Goal: Task Accomplishment & Management: Manage account settings

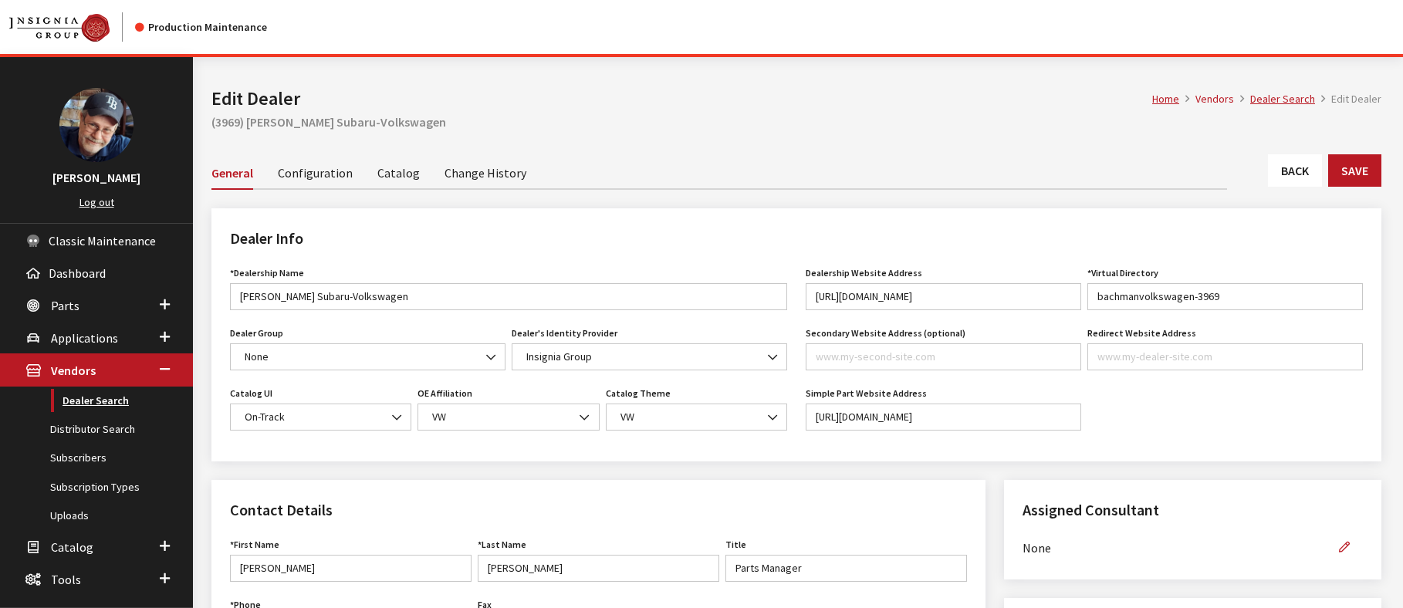
click at [96, 403] on link "Dealer Search" at bounding box center [96, 401] width 193 height 29
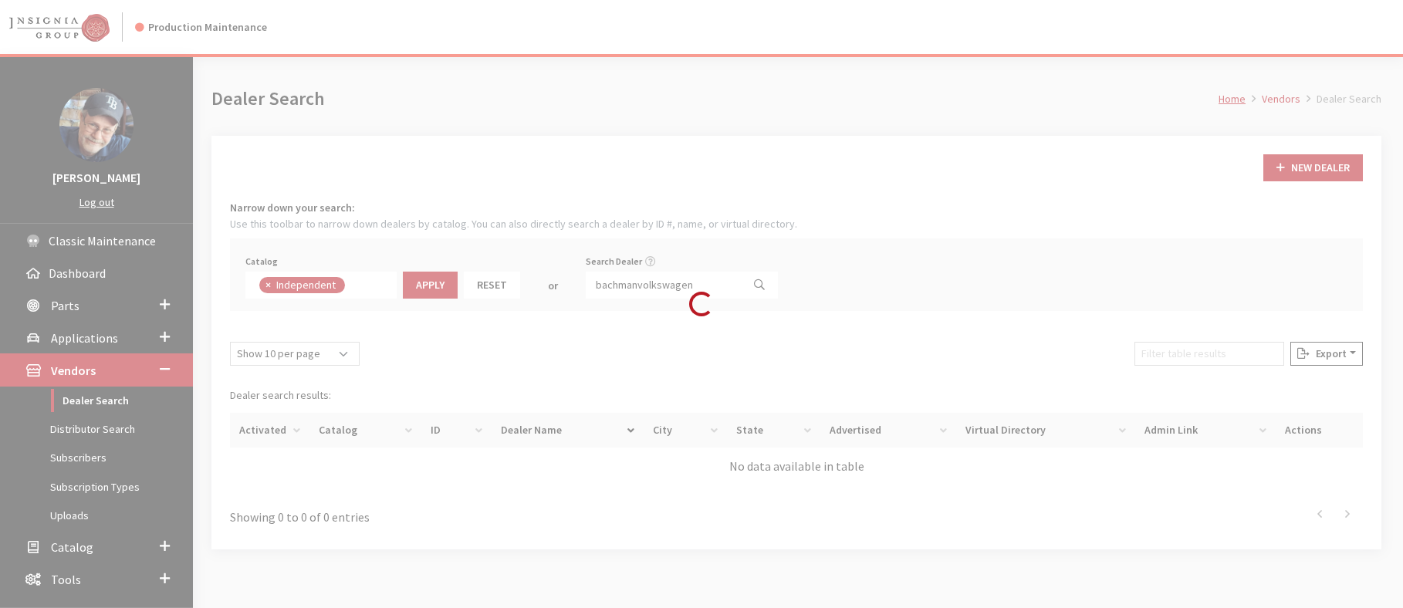
scroll to position [113, 0]
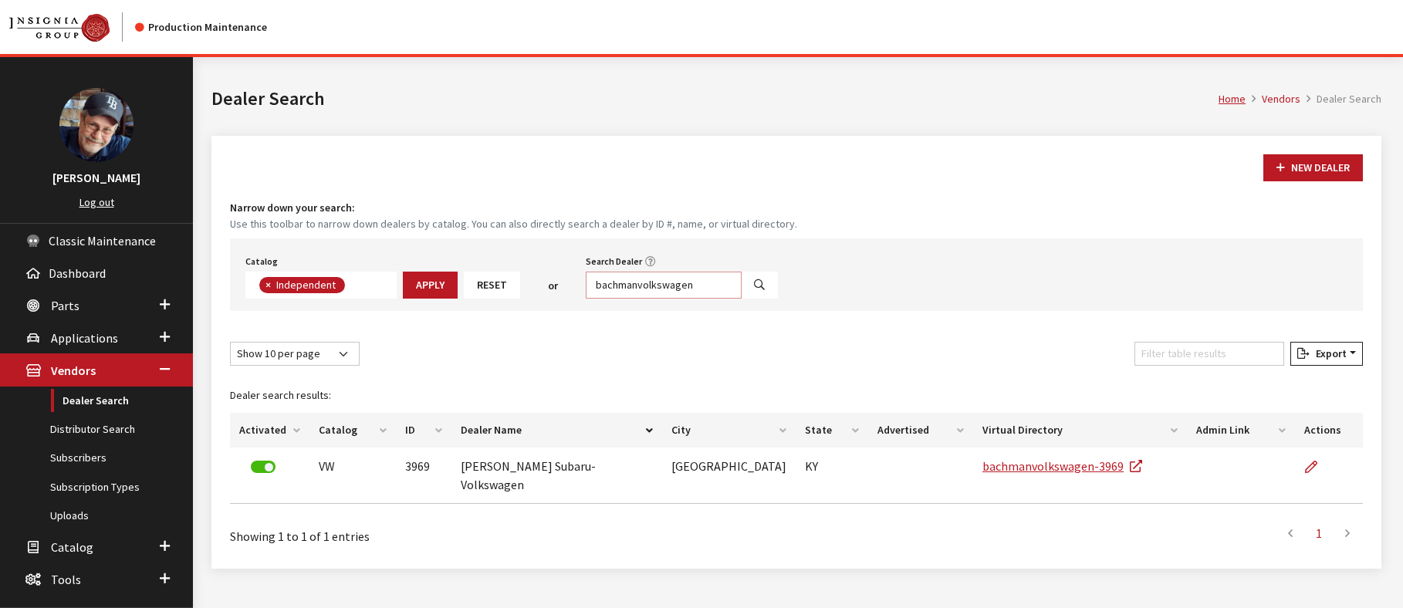
drag, startPoint x: 699, startPoint y: 281, endPoint x: 562, endPoint y: 294, distance: 138.0
click at [562, 294] on div "Catalog Acura Alfa Romeo Audi Bentley BMW Chrysler DoubleTake [PERSON_NAME] Hon…" at bounding box center [796, 274] width 1133 height 73
paste input "Brookly"
type input "[GEOGRAPHIC_DATA]"
click at [754, 285] on icon "Search" at bounding box center [759, 285] width 11 height 11
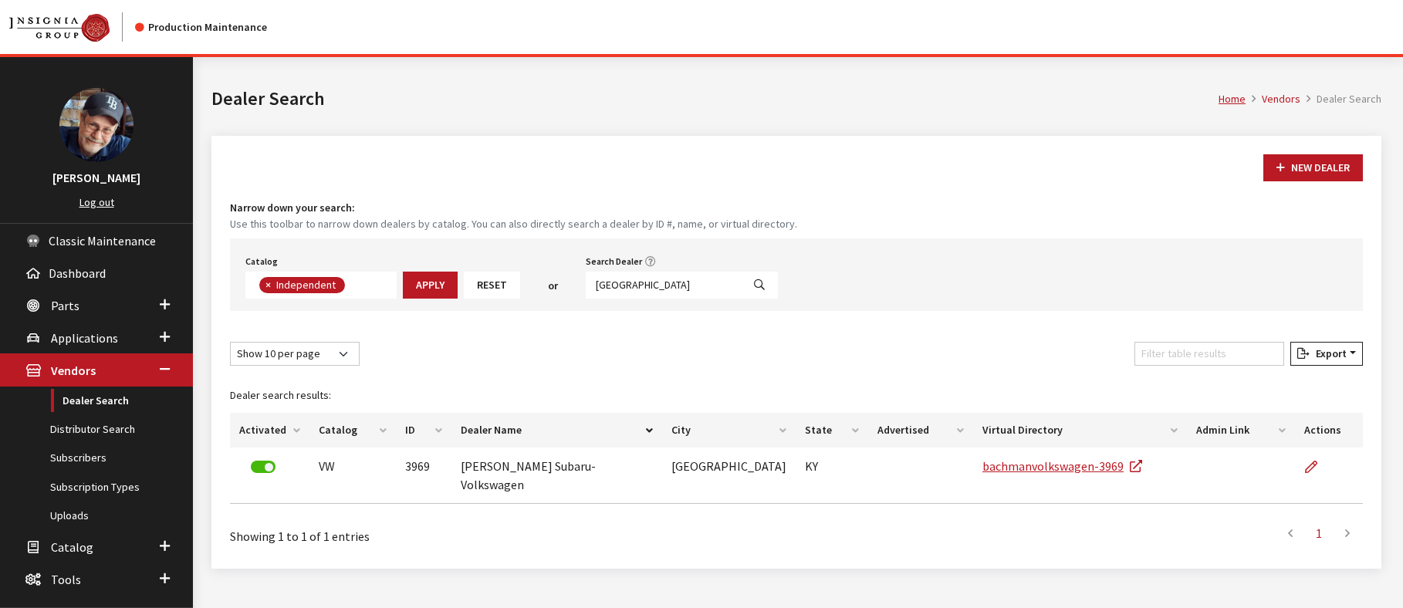
select select
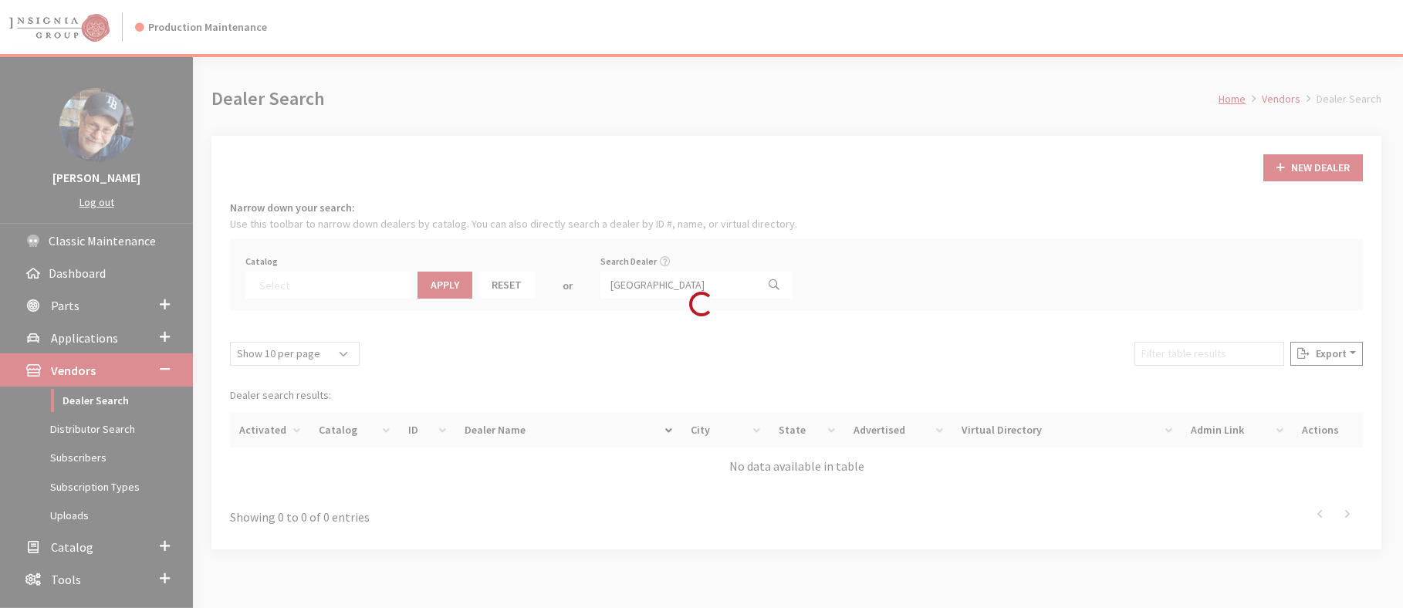
scroll to position [161, 0]
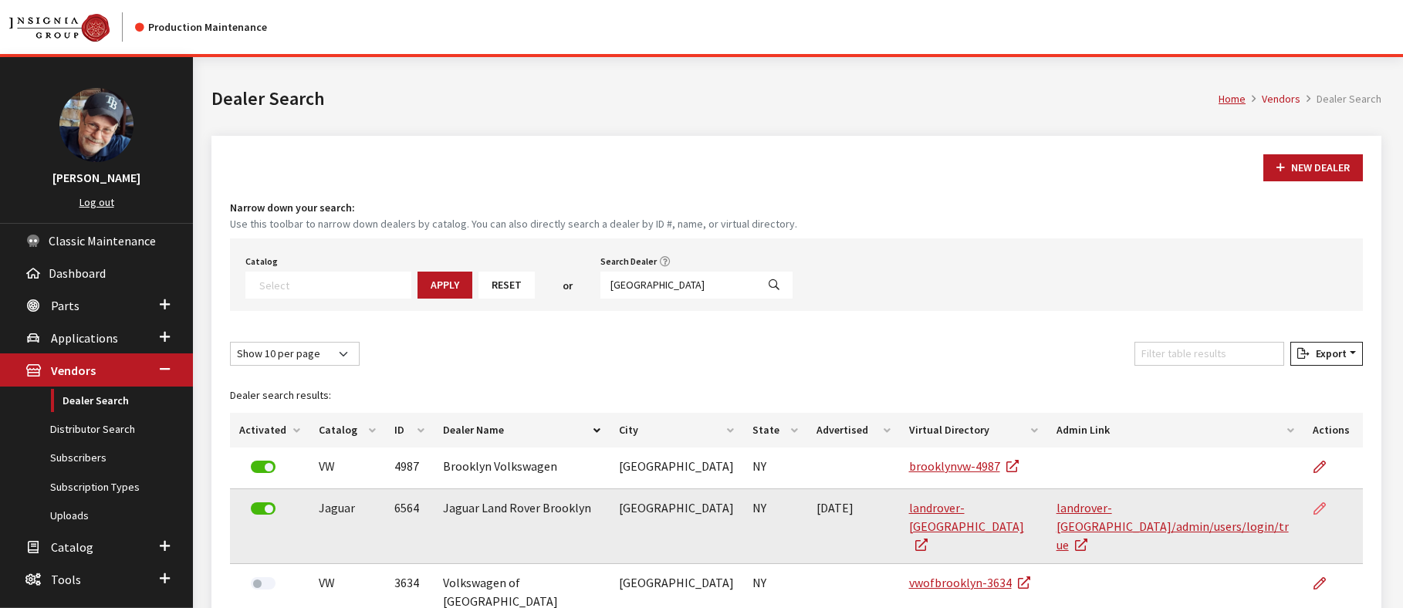
click at [1318, 508] on icon at bounding box center [1320, 509] width 12 height 12
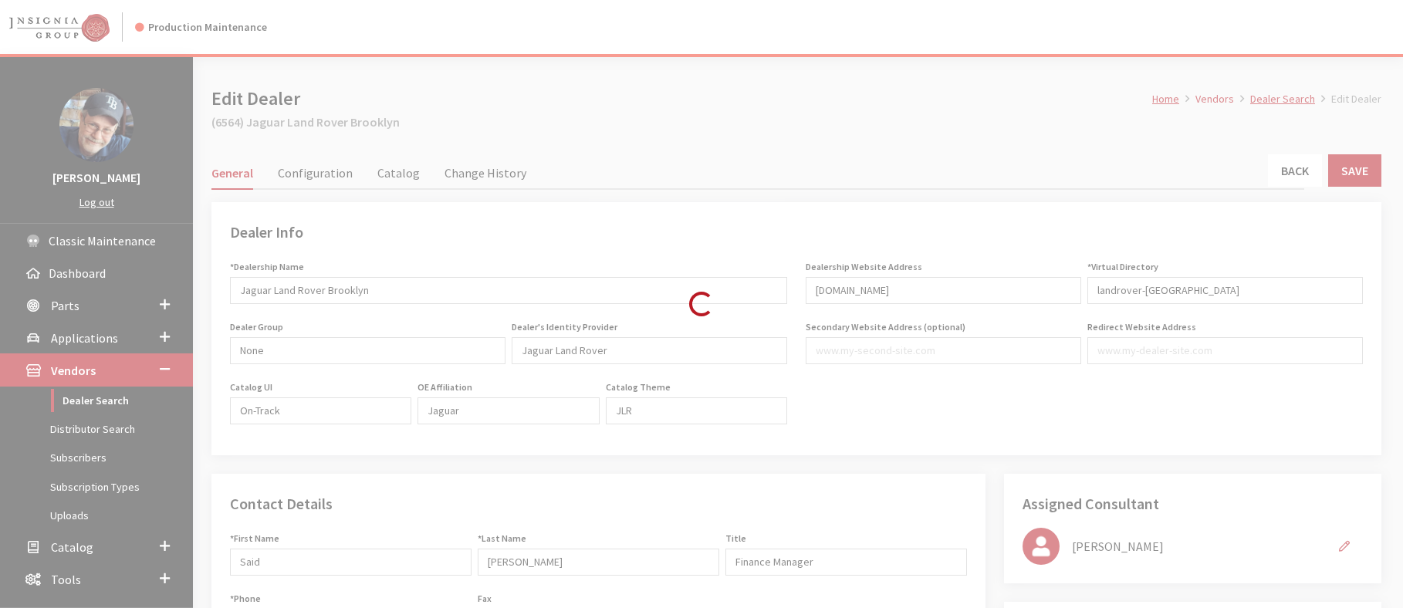
type input "699.00"
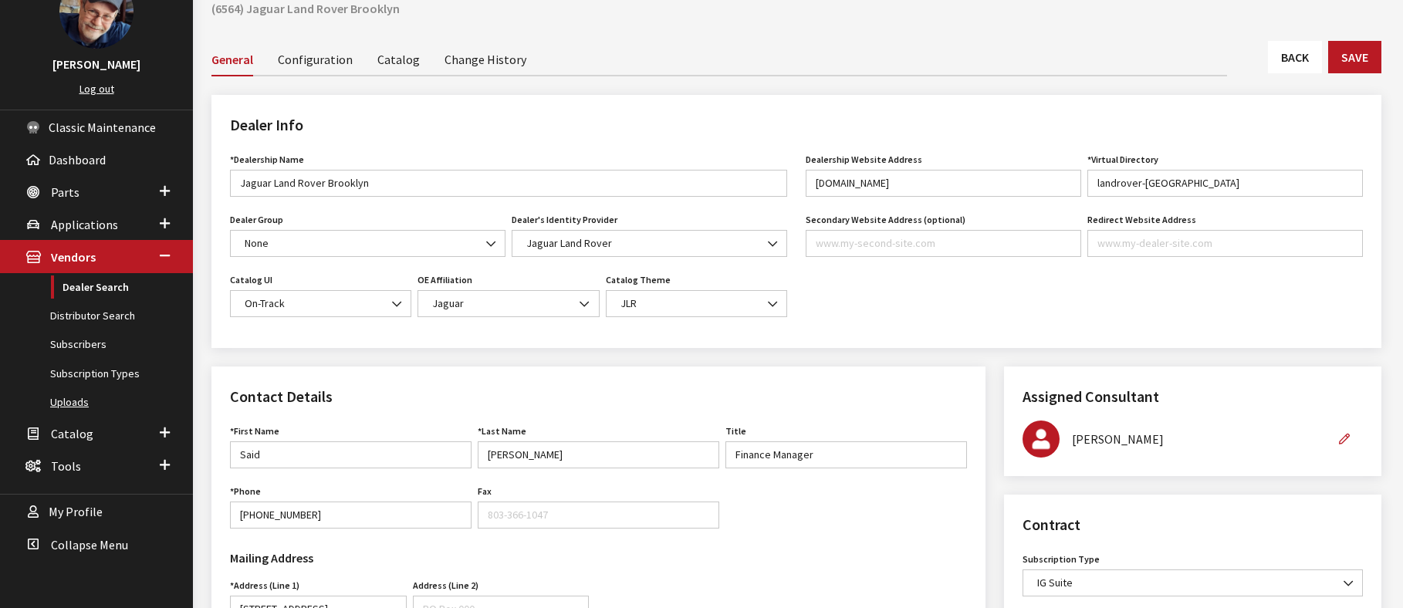
scroll to position [127, 0]
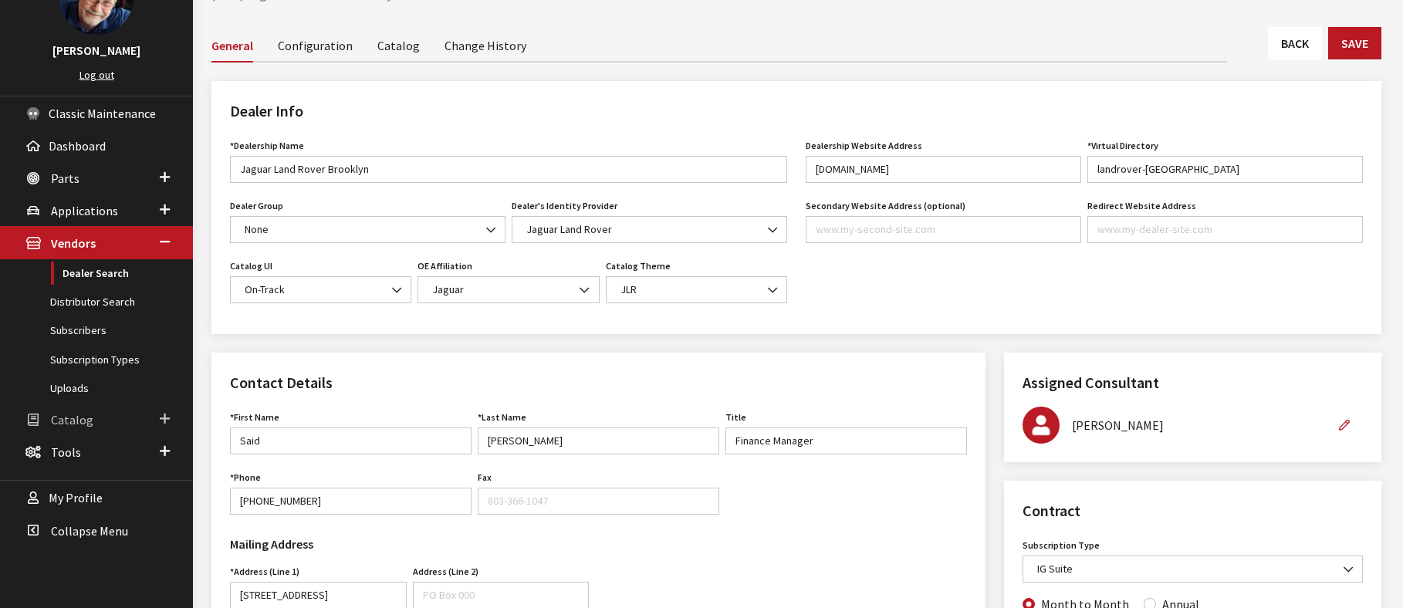
click at [166, 418] on span at bounding box center [165, 419] width 10 height 20
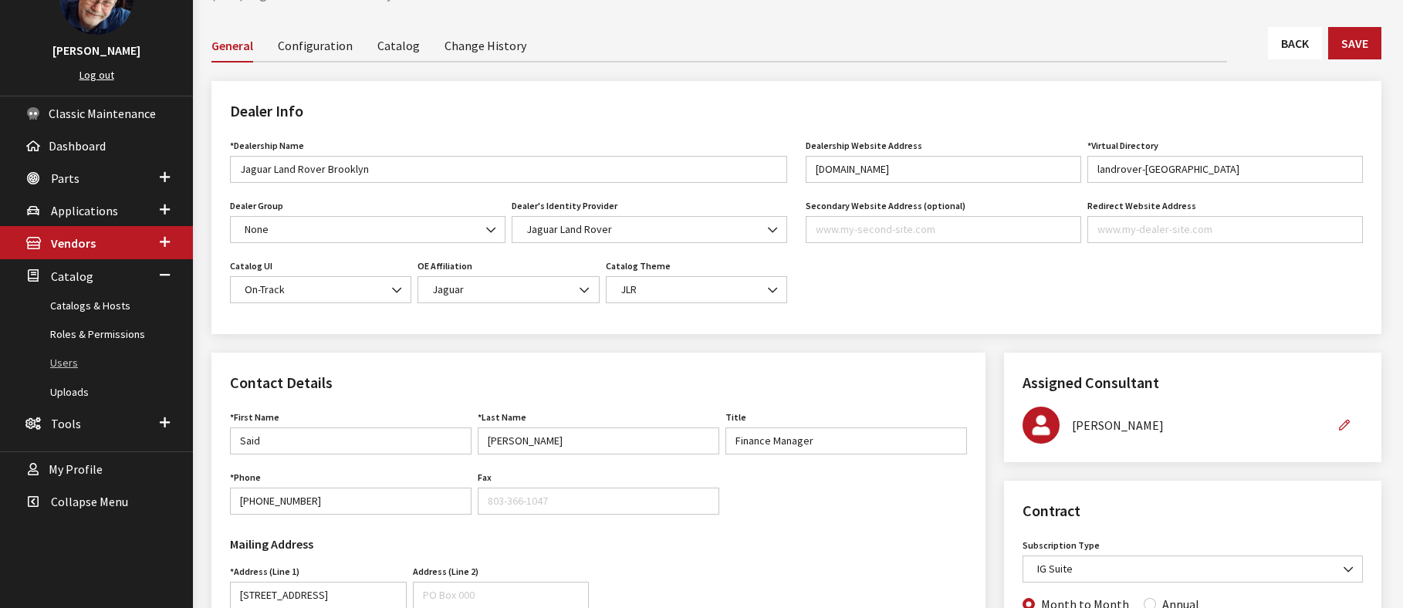
click at [65, 364] on link "Users" at bounding box center [96, 363] width 193 height 29
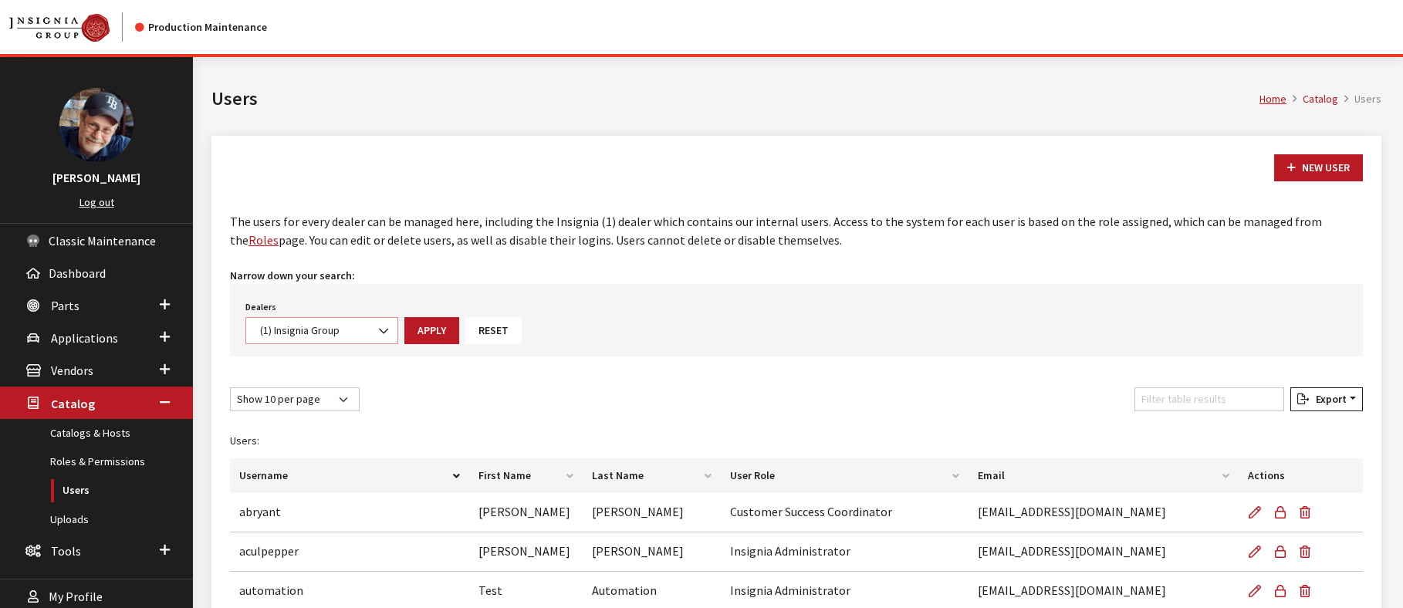
click at [320, 321] on span "(1) Insignia Group" at bounding box center [321, 330] width 153 height 27
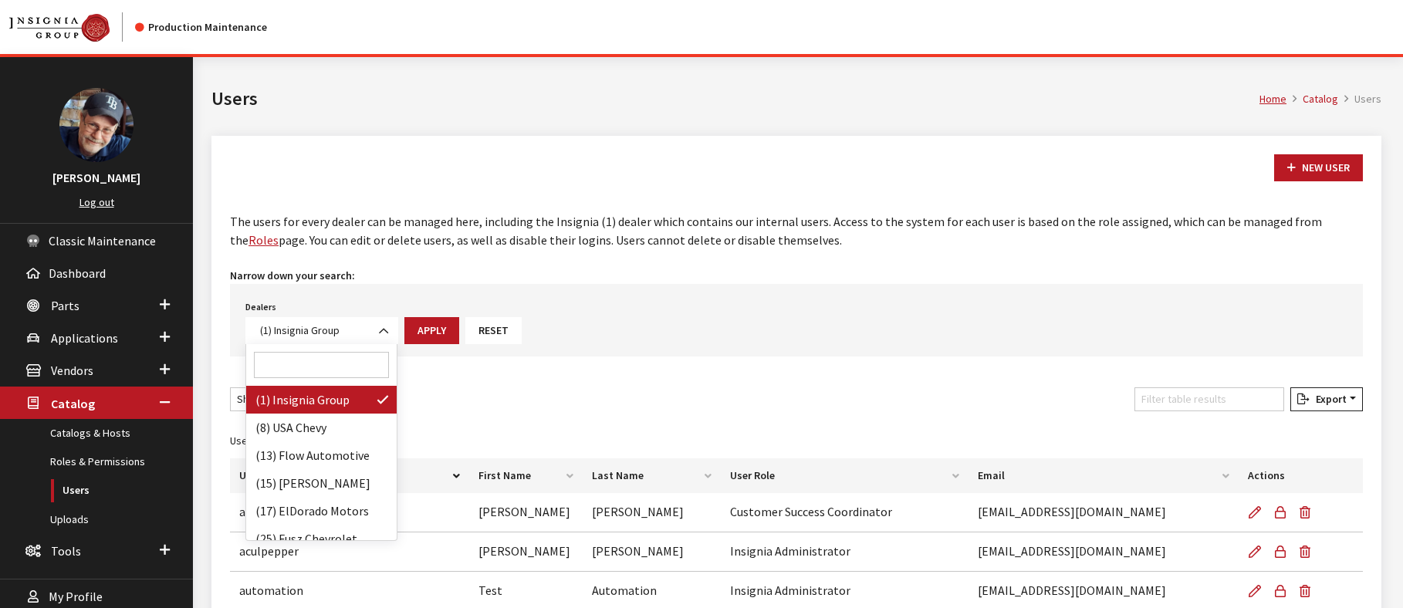
click at [299, 367] on input "Search" at bounding box center [321, 365] width 135 height 26
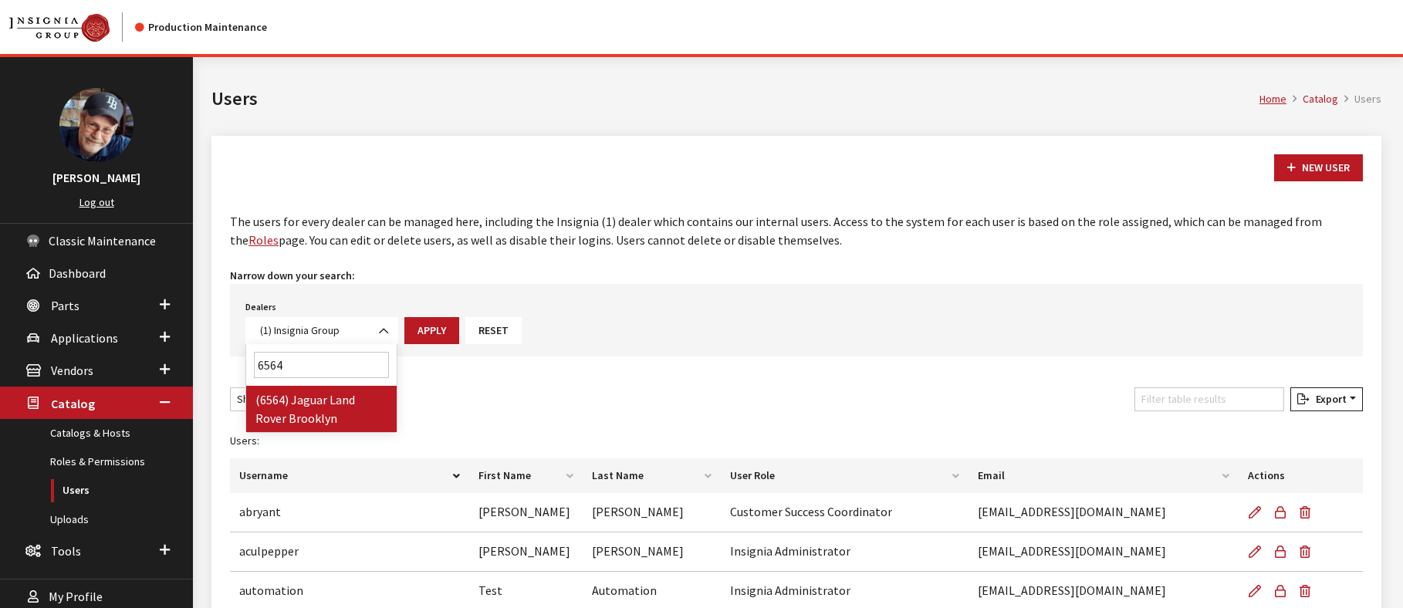
type input "6564"
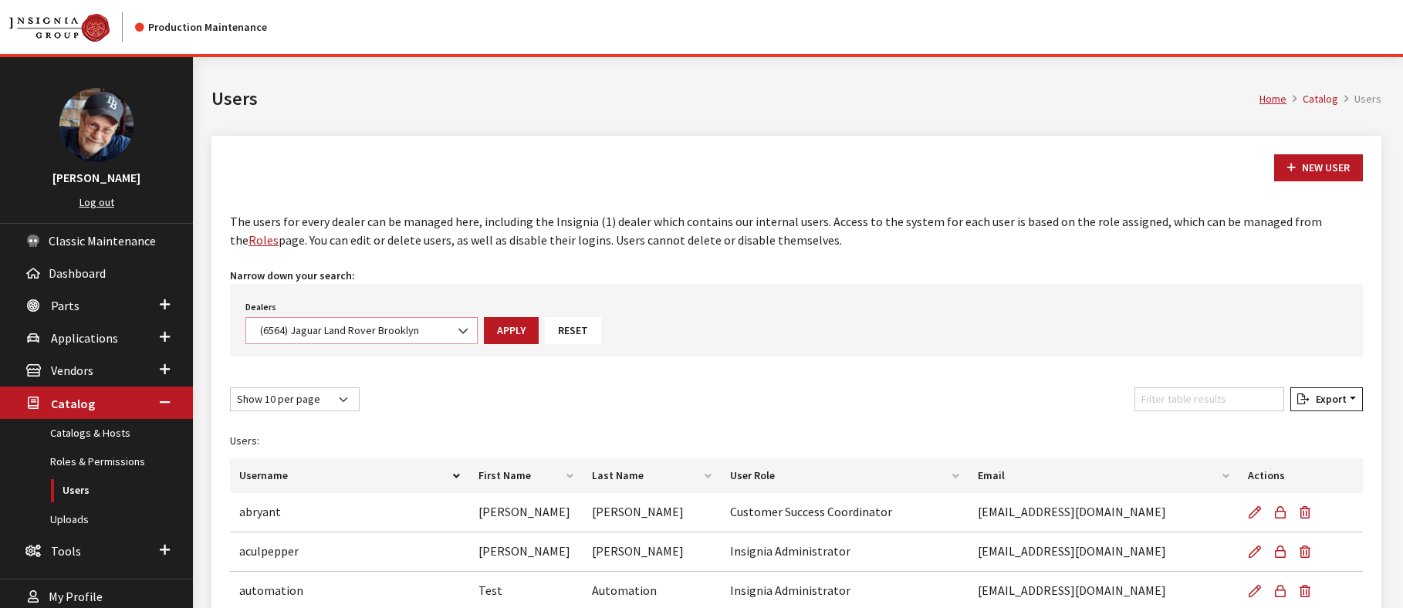
select select "6564"
click at [502, 327] on button "Apply" at bounding box center [511, 330] width 55 height 27
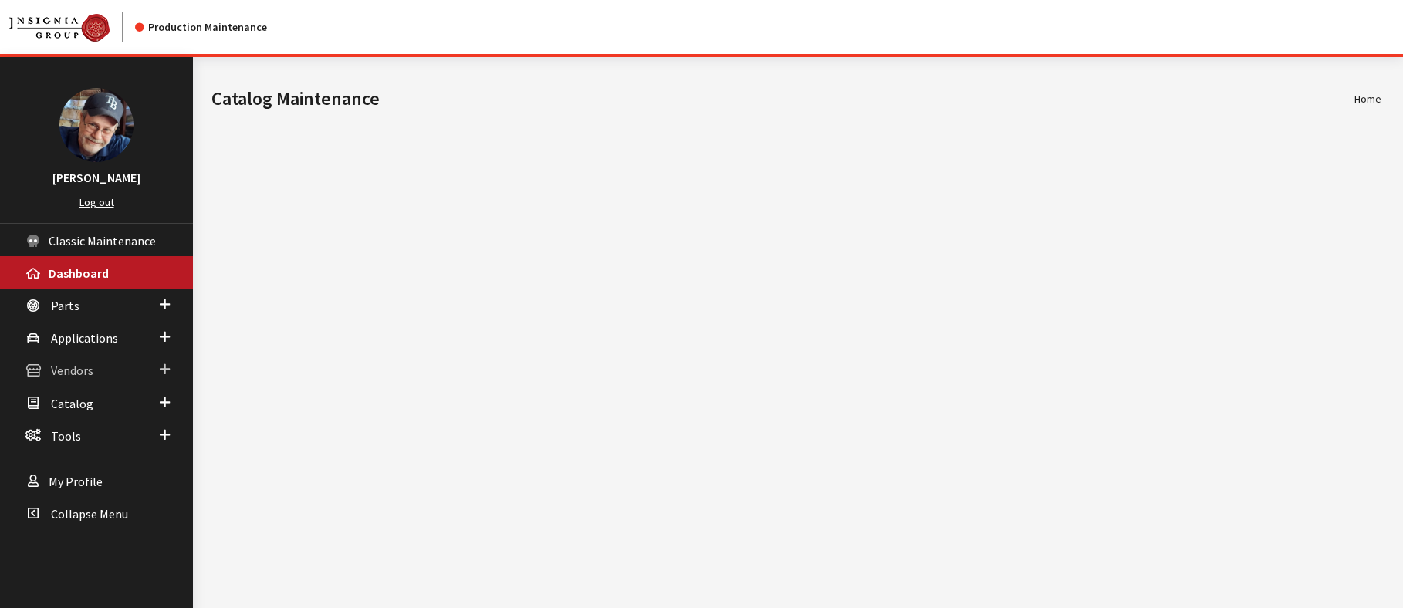
click at [69, 371] on span "Vendors" at bounding box center [72, 371] width 42 height 15
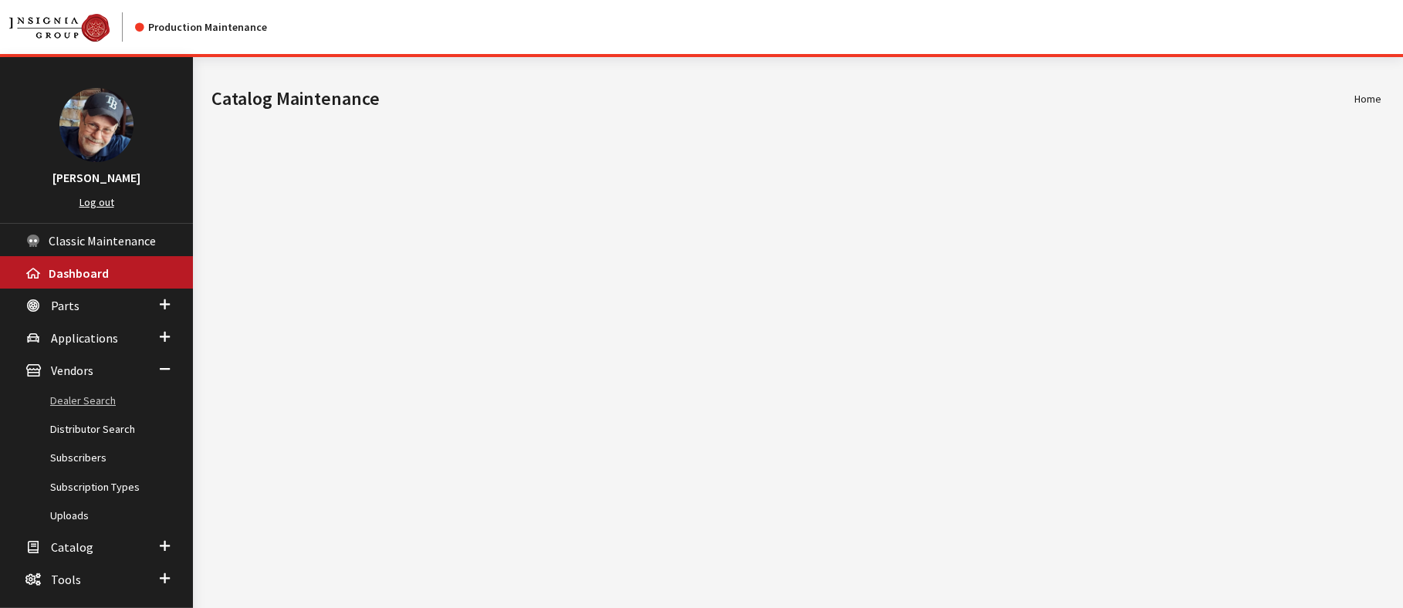
click at [83, 403] on link "Dealer Search" at bounding box center [96, 401] width 193 height 29
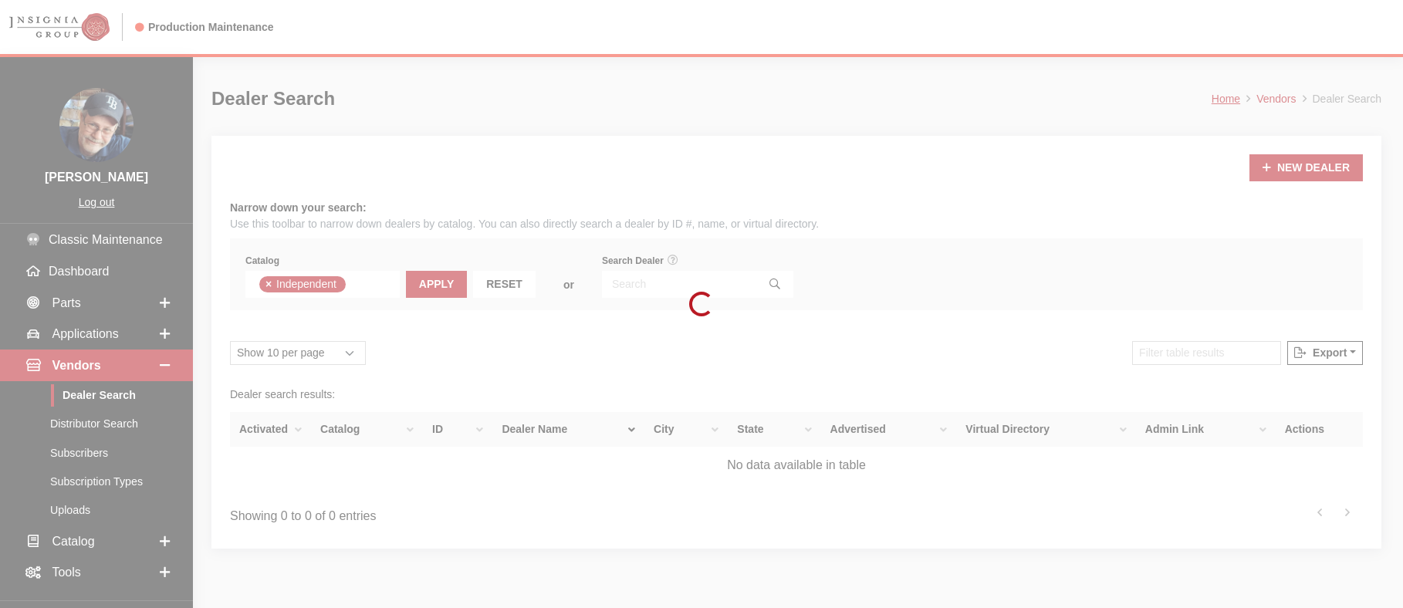
scroll to position [111, 0]
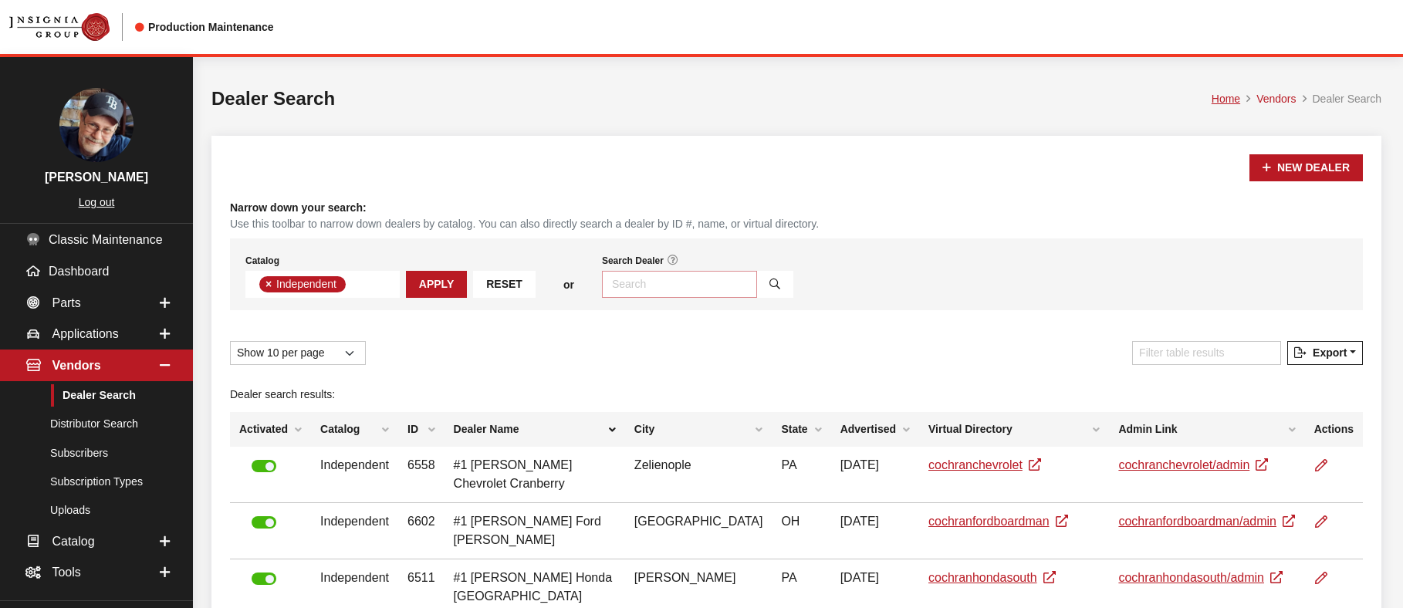
click at [614, 279] on input "Search Dealer" at bounding box center [679, 284] width 155 height 27
type input "brooklyn"
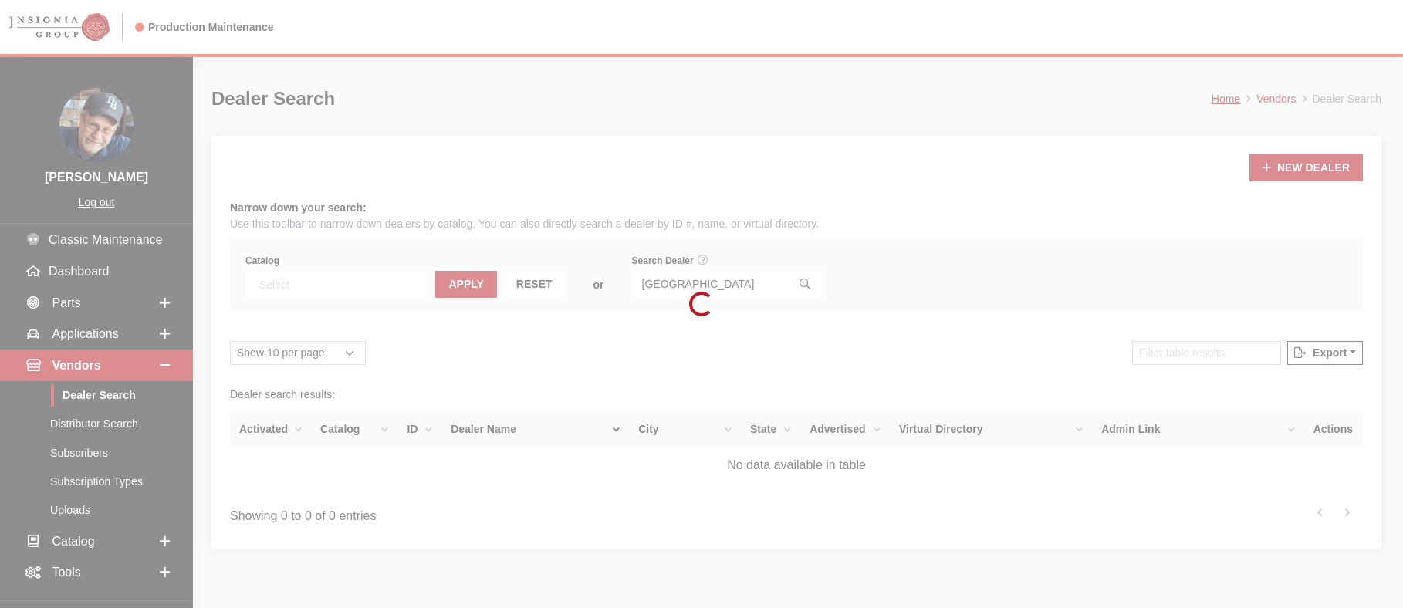
select select
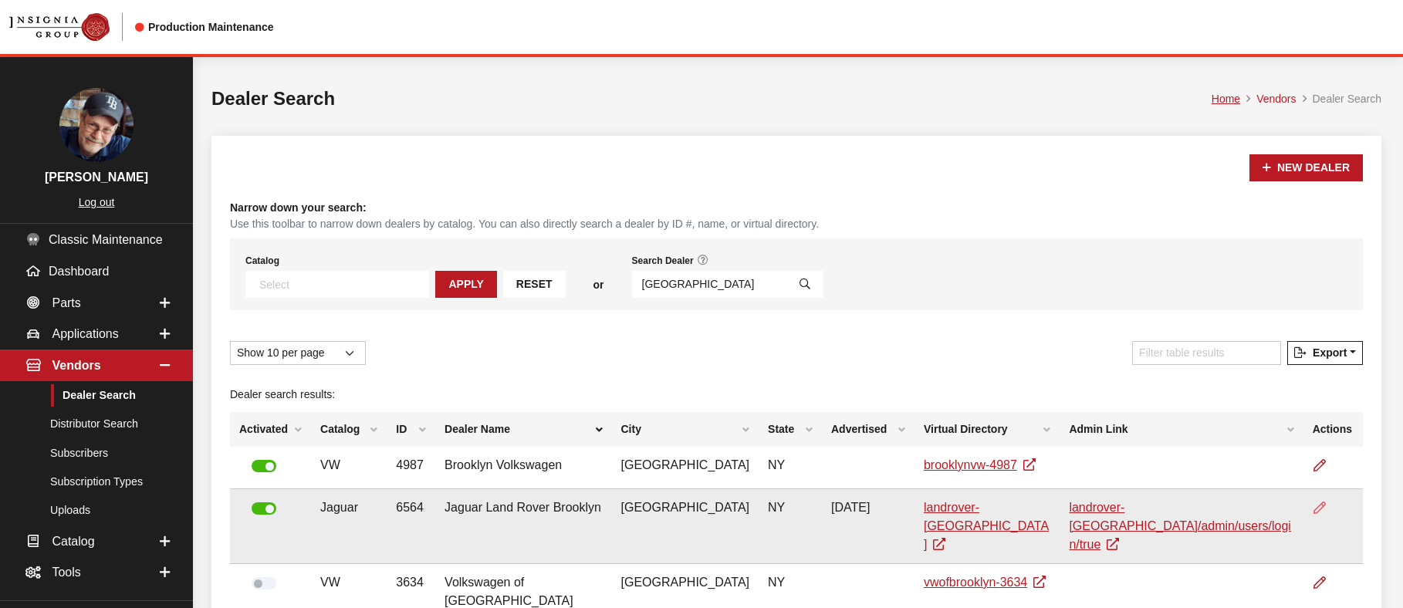
click at [1314, 508] on icon at bounding box center [1320, 508] width 12 height 12
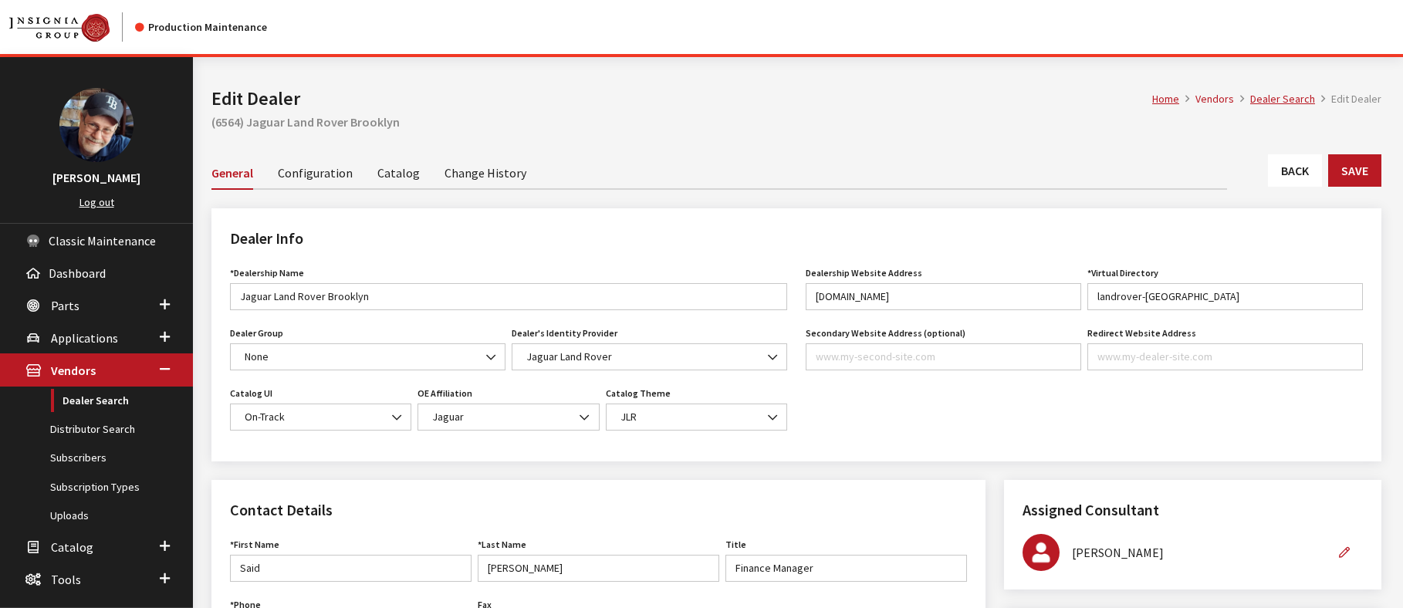
drag, startPoint x: 395, startPoint y: 174, endPoint x: 430, endPoint y: 173, distance: 34.8
click at [396, 174] on link "Catalog" at bounding box center [398, 172] width 42 height 32
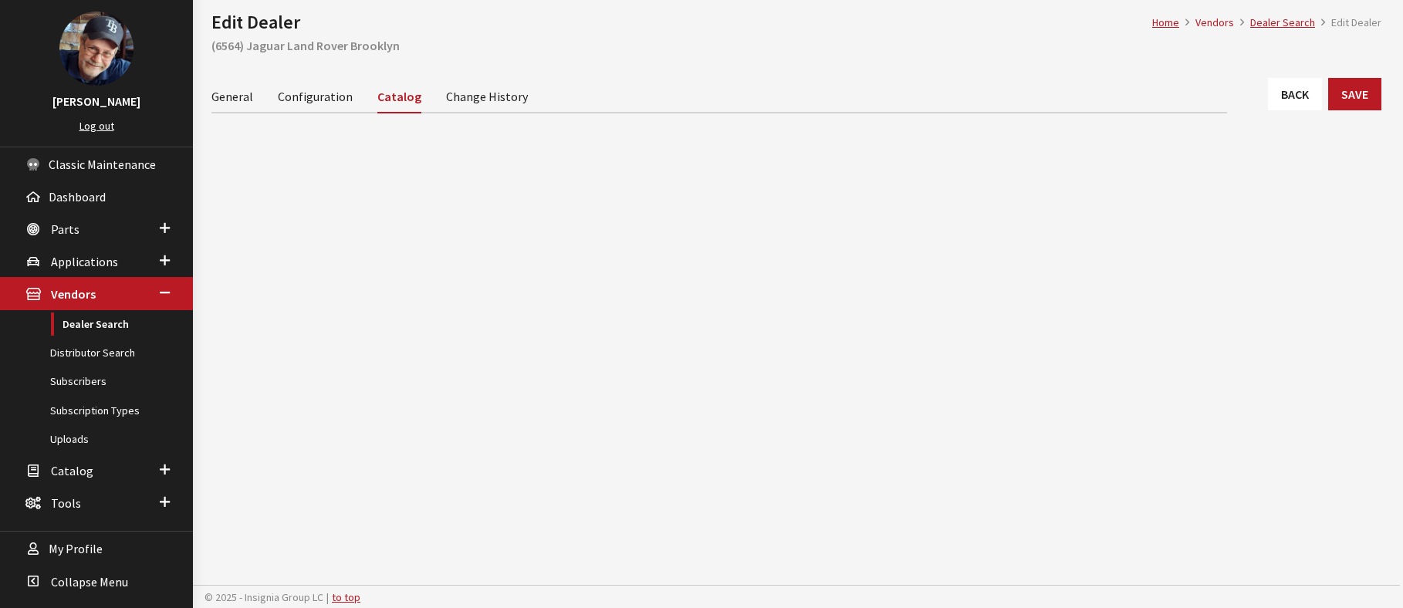
scroll to position [78, 0]
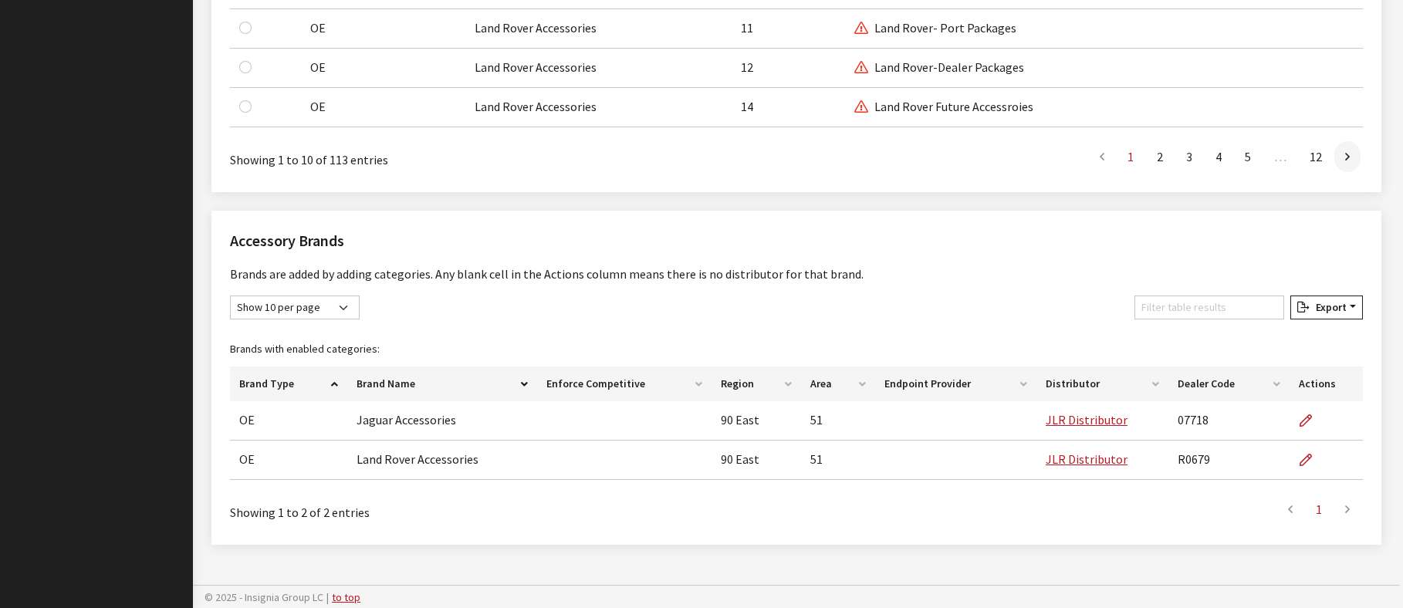
scroll to position [1452, 0]
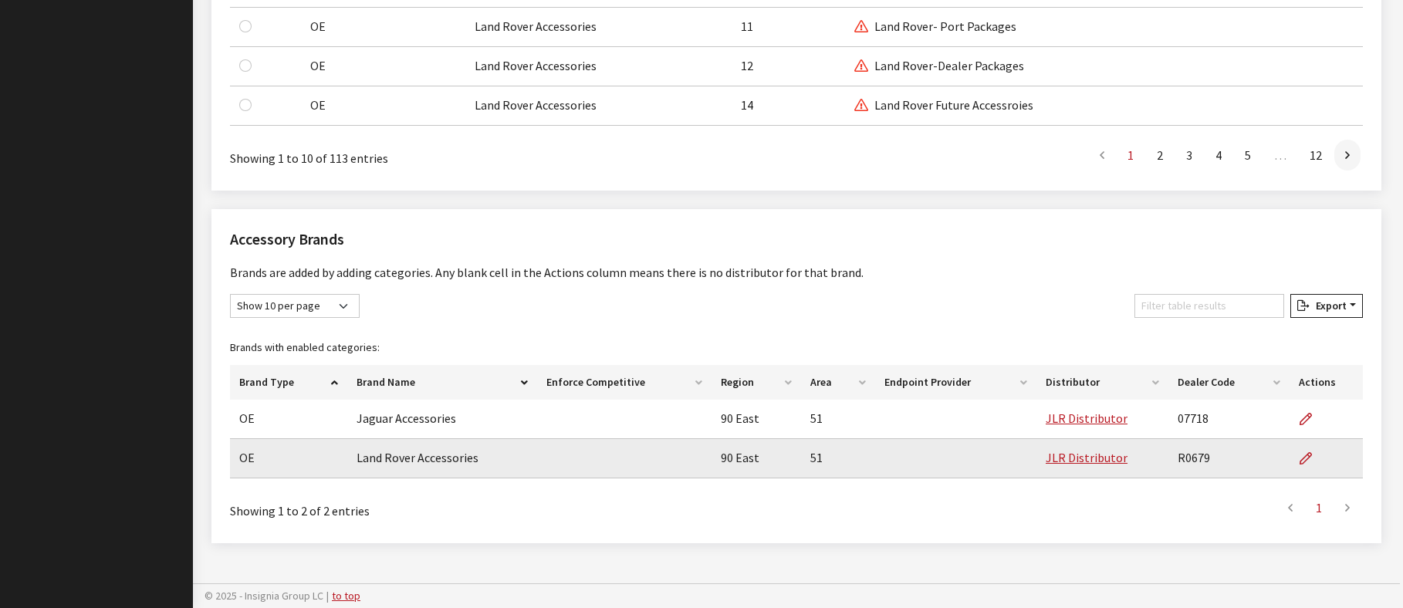
click at [1190, 457] on td "R0679" at bounding box center [1230, 458] width 122 height 39
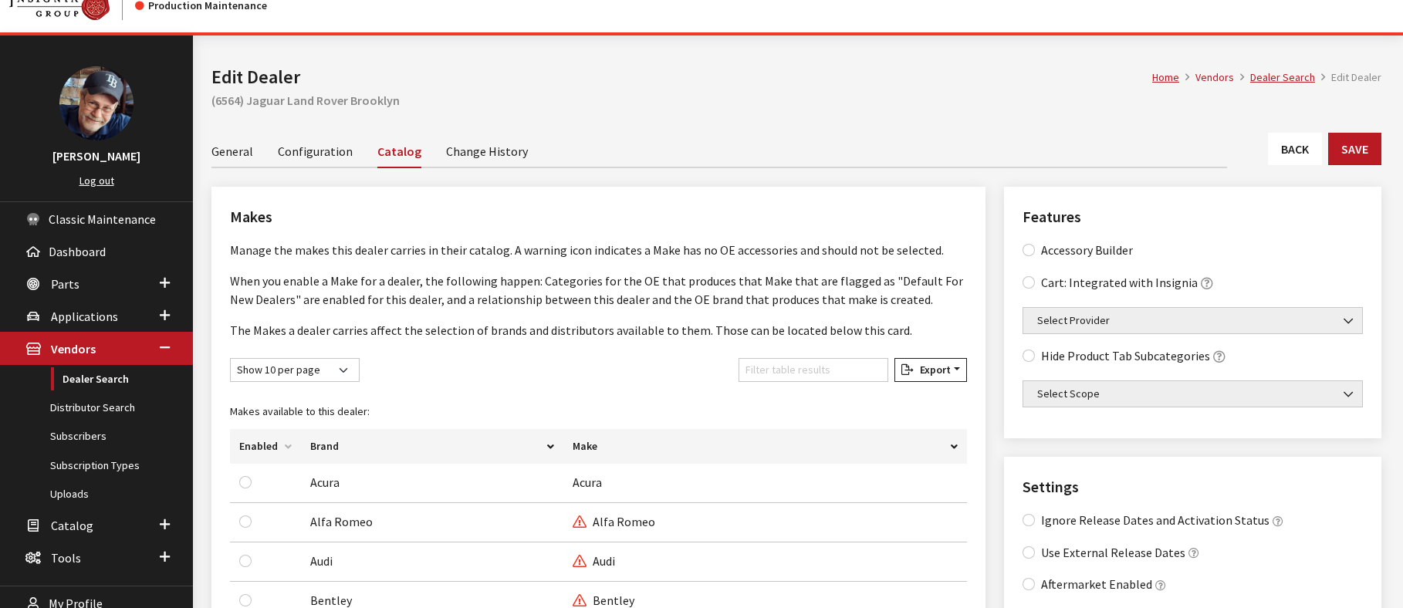
scroll to position [0, 0]
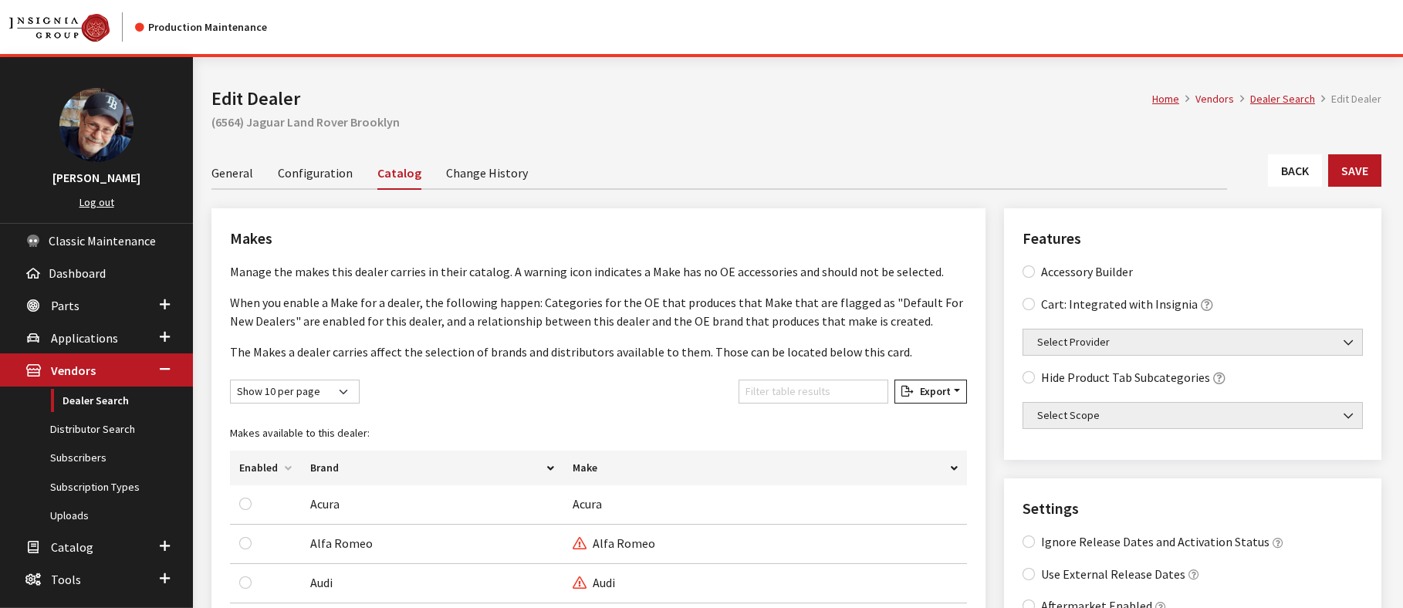
click at [235, 174] on link "General" at bounding box center [232, 172] width 42 height 32
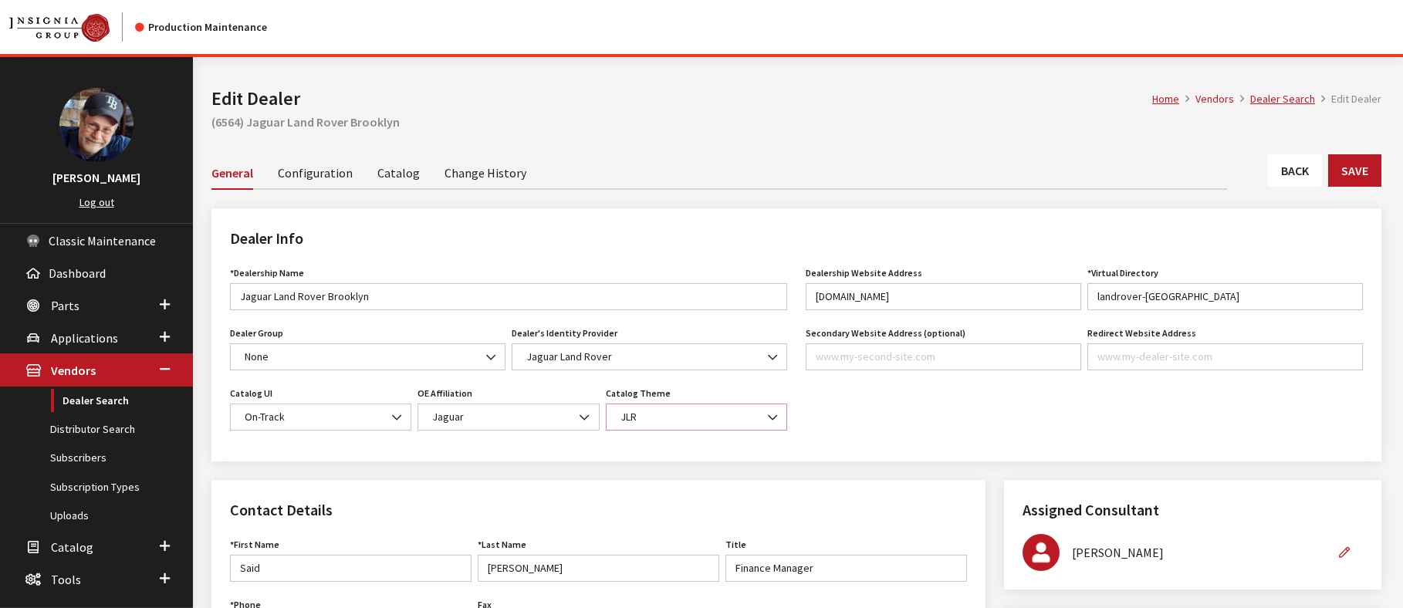
click at [726, 415] on span "JLR" at bounding box center [696, 417] width 161 height 16
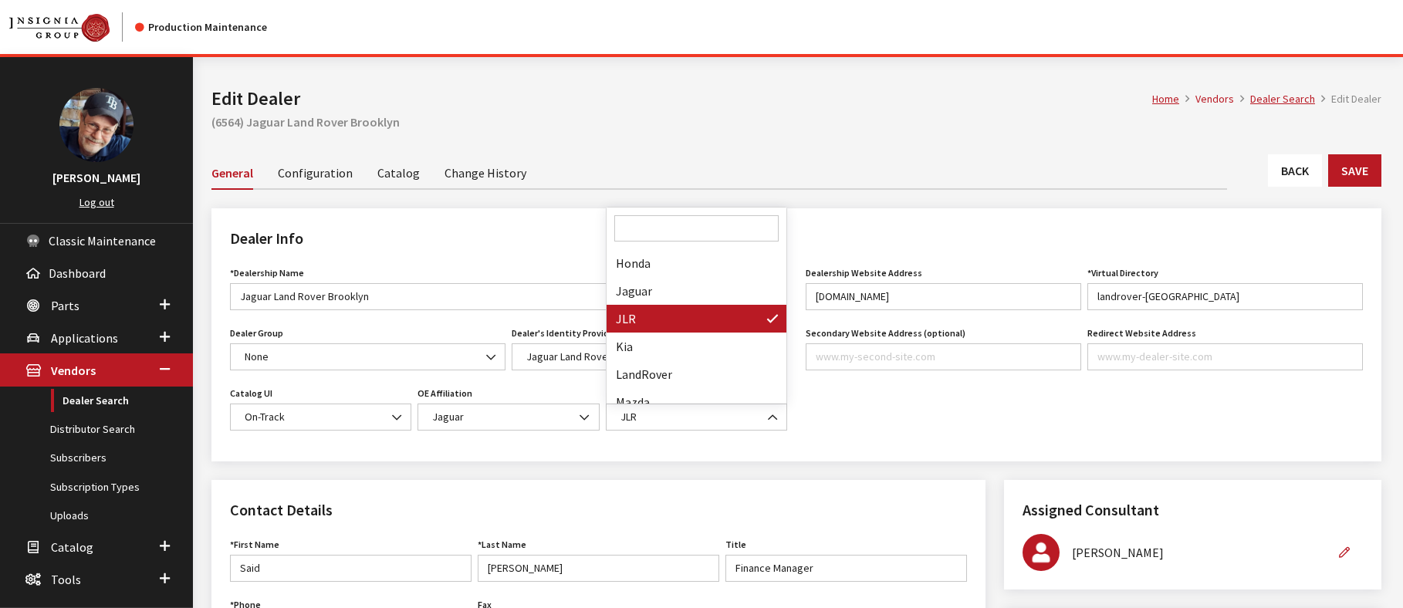
click at [871, 404] on div "Dealership Website Address www.landrover-brooklyn.com Website URL must be forma…" at bounding box center [1085, 352] width 576 height 181
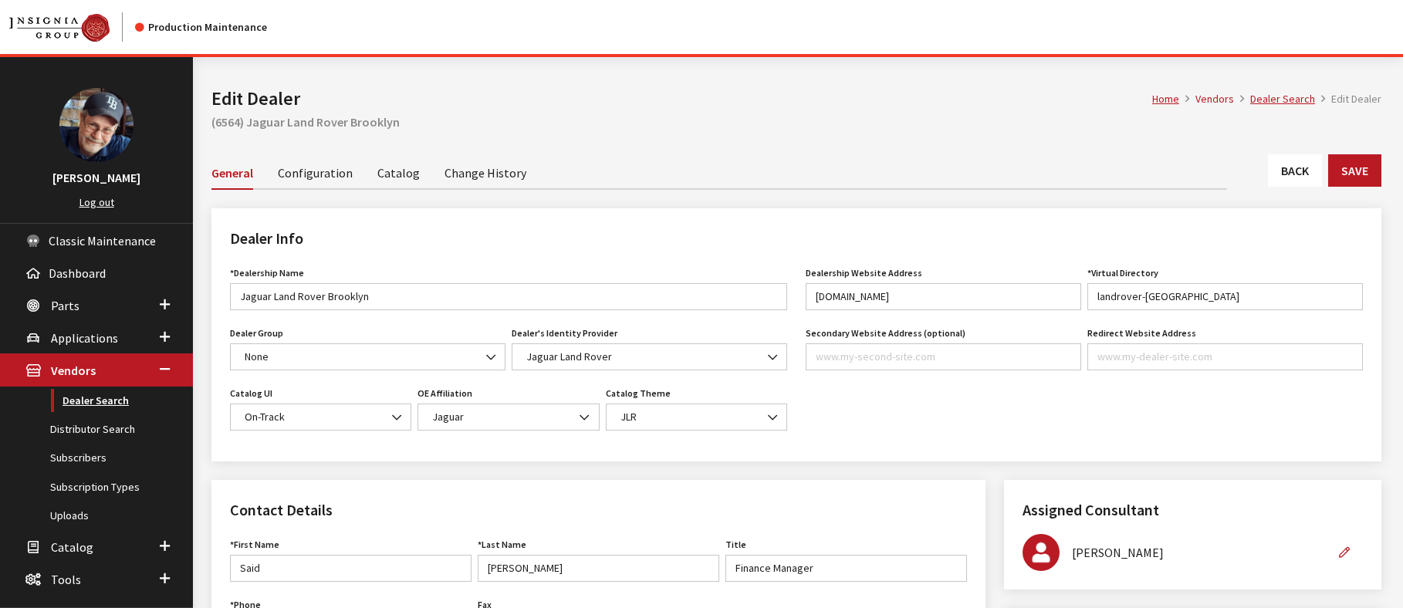
click at [102, 401] on link "Dealer Search" at bounding box center [96, 401] width 193 height 29
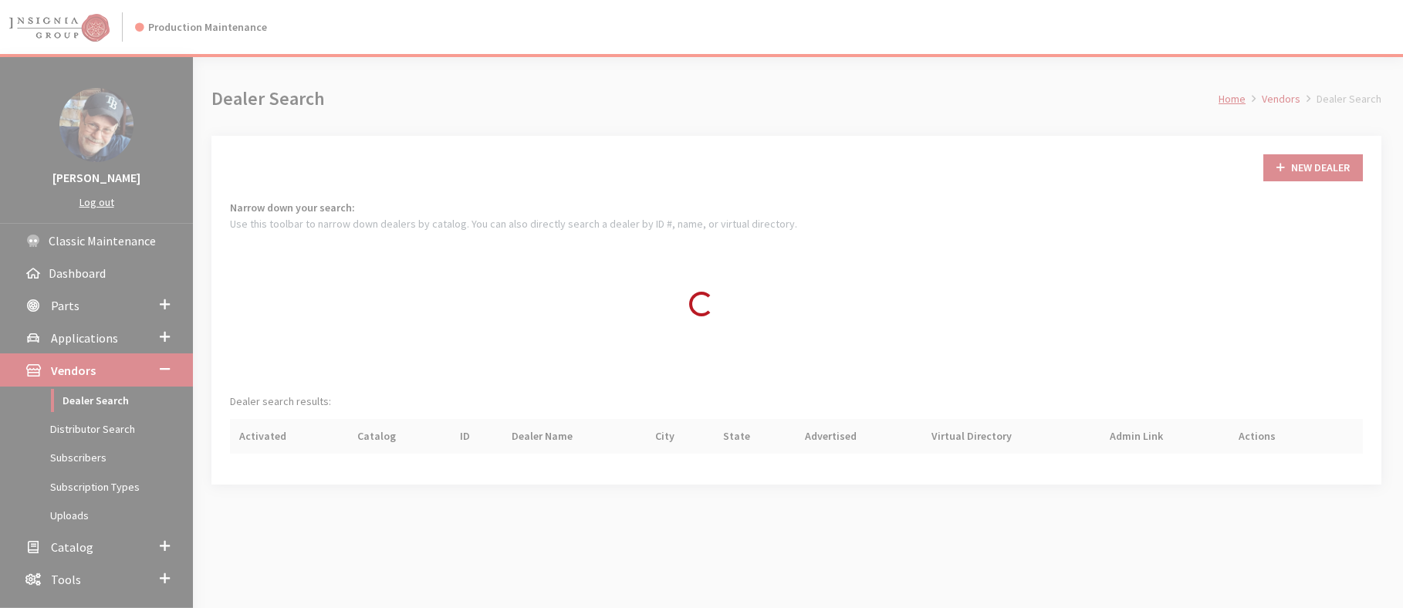
scroll to position [113, 0]
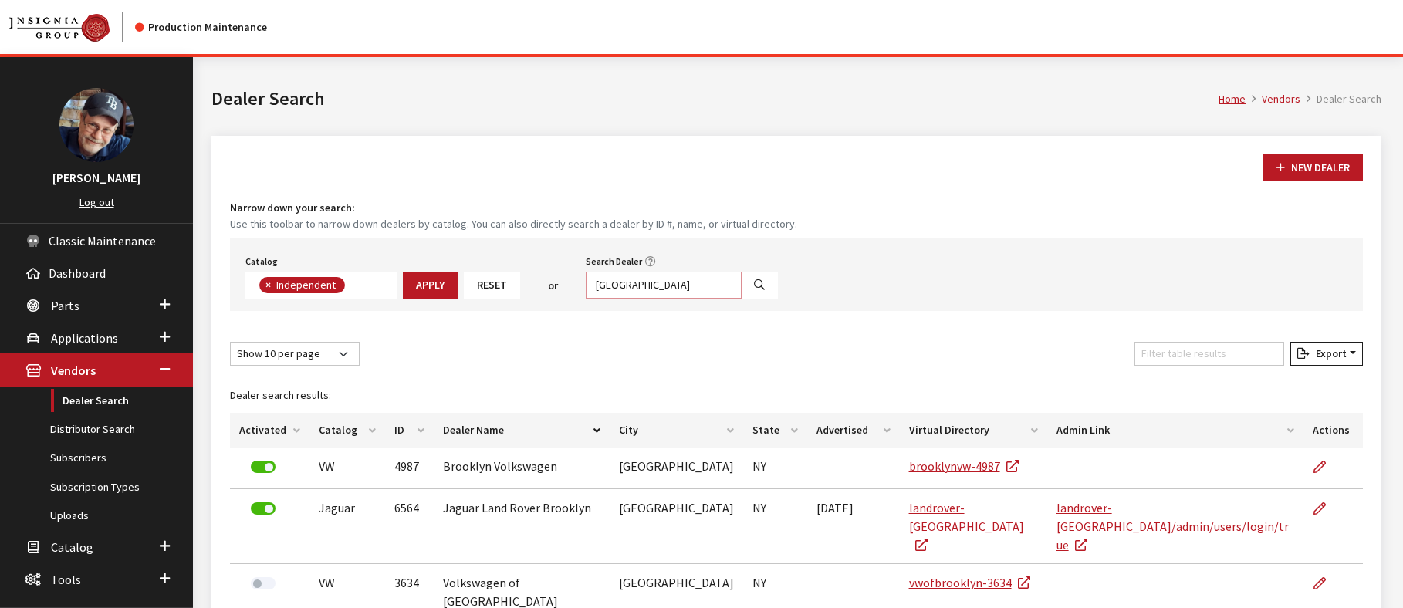
click at [610, 282] on input "[GEOGRAPHIC_DATA]" at bounding box center [664, 285] width 156 height 27
type input "[GEOGRAPHIC_DATA]"
select select
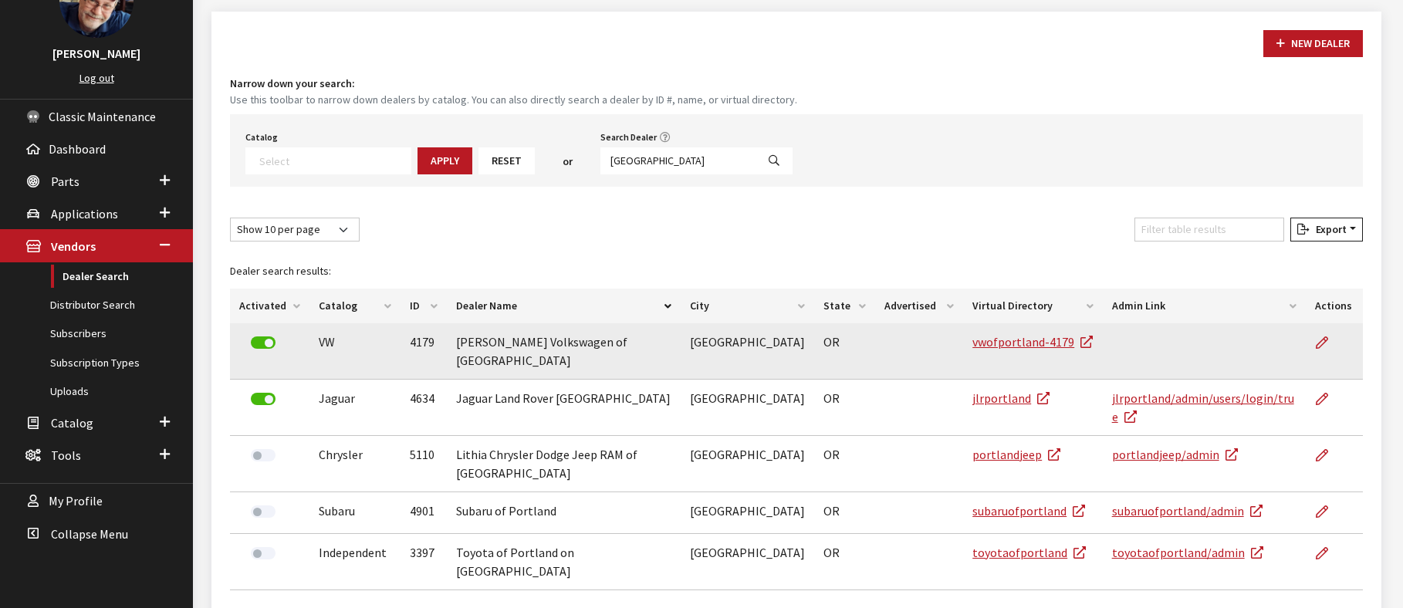
scroll to position [127, 0]
